Goal: Check status: Check status

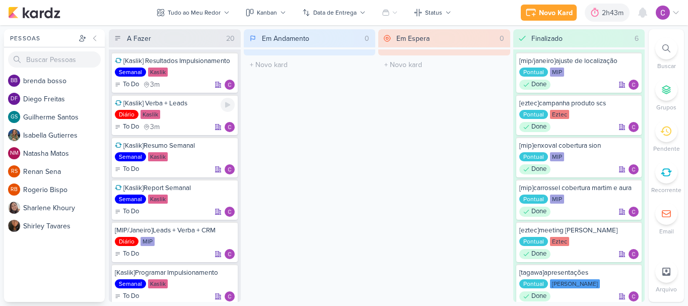
drag, startPoint x: 230, startPoint y: 102, endPoint x: 250, endPoint y: 56, distance: 50.1
click at [230, 101] on icon at bounding box center [228, 105] width 8 height 8
click at [331, 161] on div "Em Andamento 0 O título do kard deve ter menos que 100 caracteres" at bounding box center [310, 165] width 132 height 272
click at [228, 106] on icon at bounding box center [227, 104] width 5 height 5
click at [225, 147] on icon at bounding box center [227, 148] width 5 height 6
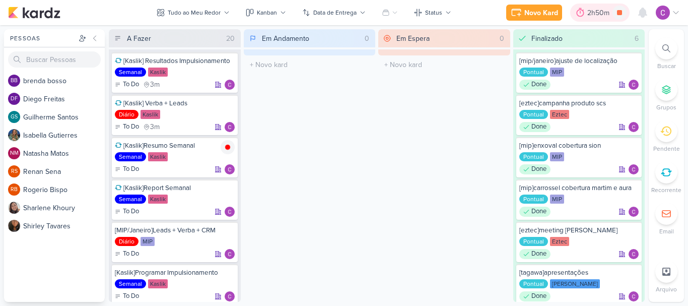
click at [590, 10] on div "2h50m" at bounding box center [599, 13] width 25 height 11
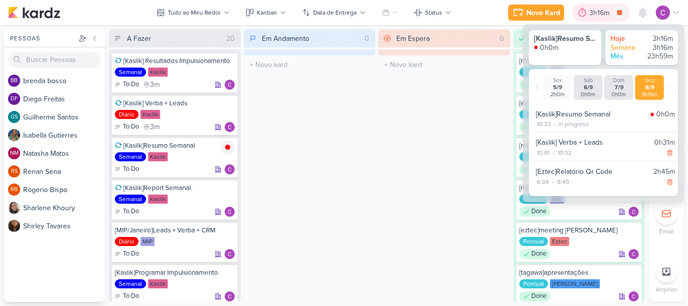
click at [604, 12] on div "3h16m" at bounding box center [600, 13] width 23 height 11
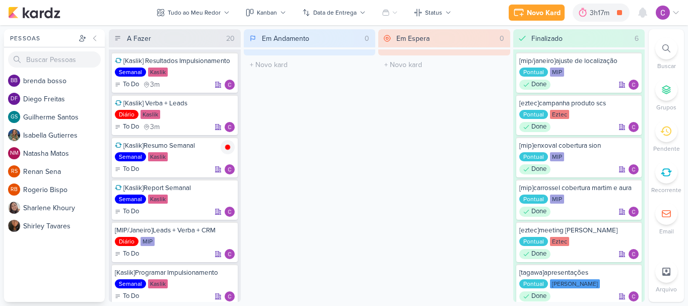
click at [336, 187] on div "Em Andamento 0 O título do kard deve ter menos que 100 caracteres" at bounding box center [310, 165] width 132 height 272
click at [229, 148] on icon at bounding box center [227, 147] width 5 height 5
click at [607, 11] on div "3h25m" at bounding box center [614, 13] width 25 height 11
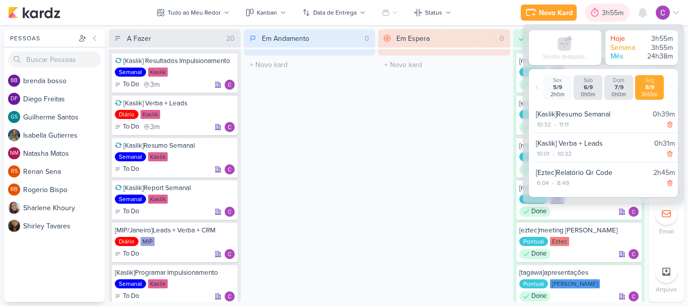
click at [607, 11] on div "3h55m" at bounding box center [614, 13] width 25 height 11
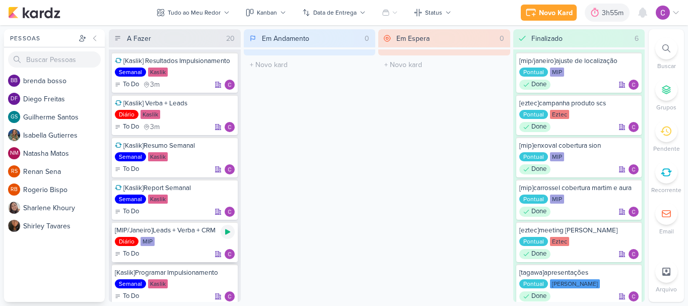
click at [228, 233] on icon at bounding box center [228, 232] width 8 height 8
